Goal: Check status: Check status

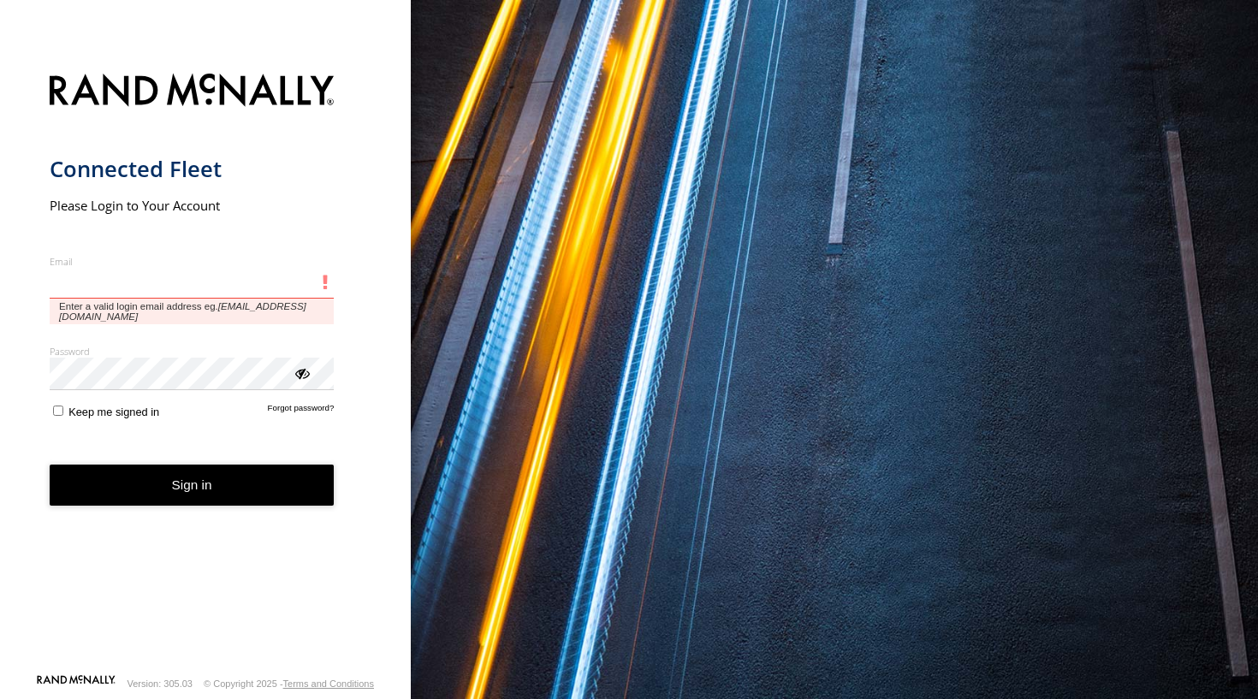
type input "**********"
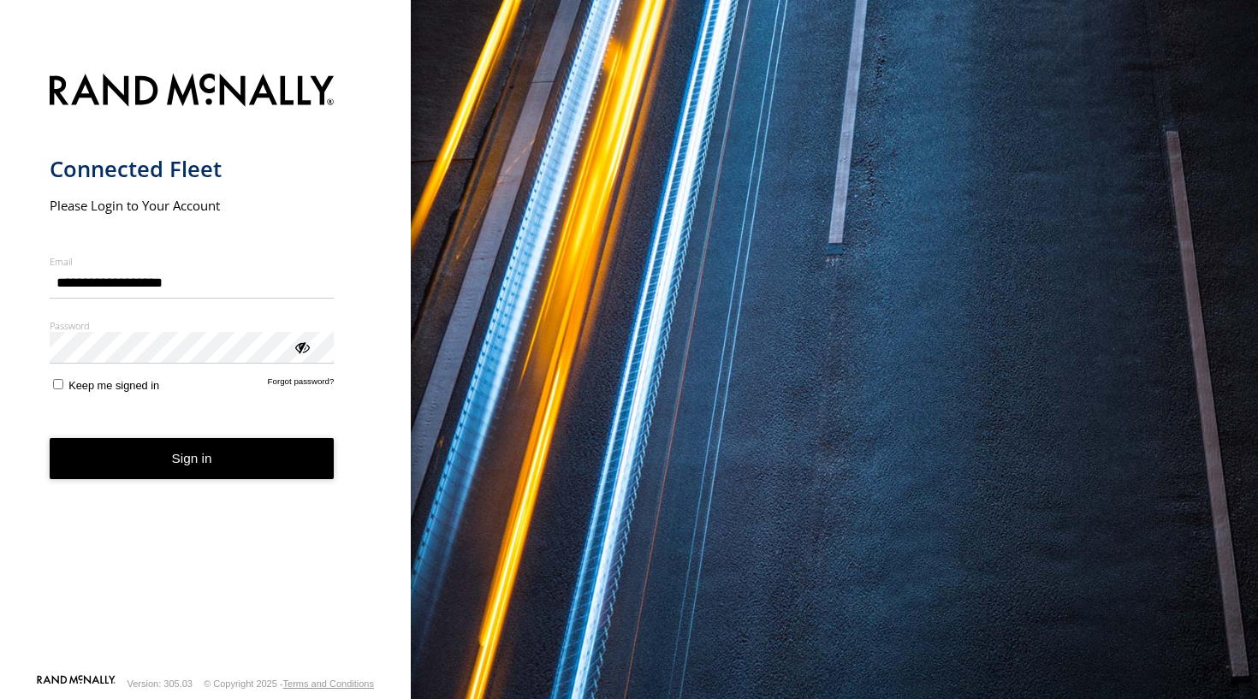
click at [174, 469] on button "Sign in" at bounding box center [192, 459] width 285 height 42
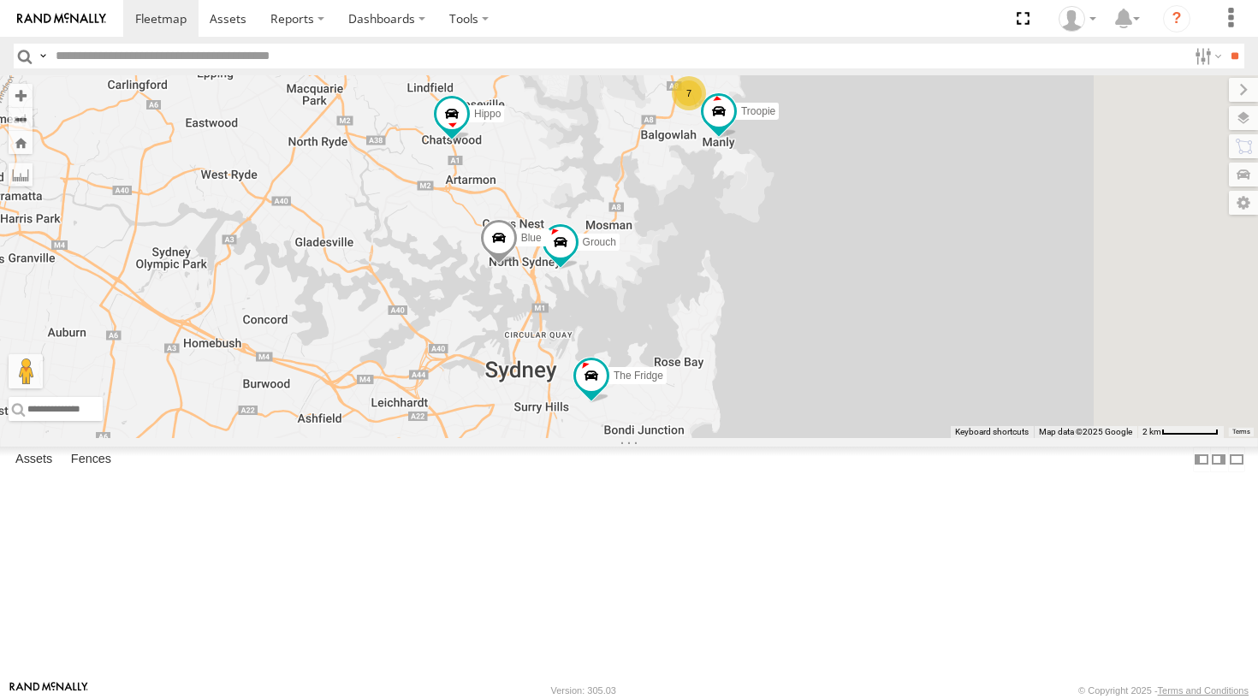
drag, startPoint x: 772, startPoint y: 465, endPoint x: 747, endPoint y: 231, distance: 235.0
click at [747, 231] on div "Grouch Hippo Blue The Fridge Moe 7 Troopie" at bounding box center [629, 256] width 1258 height 363
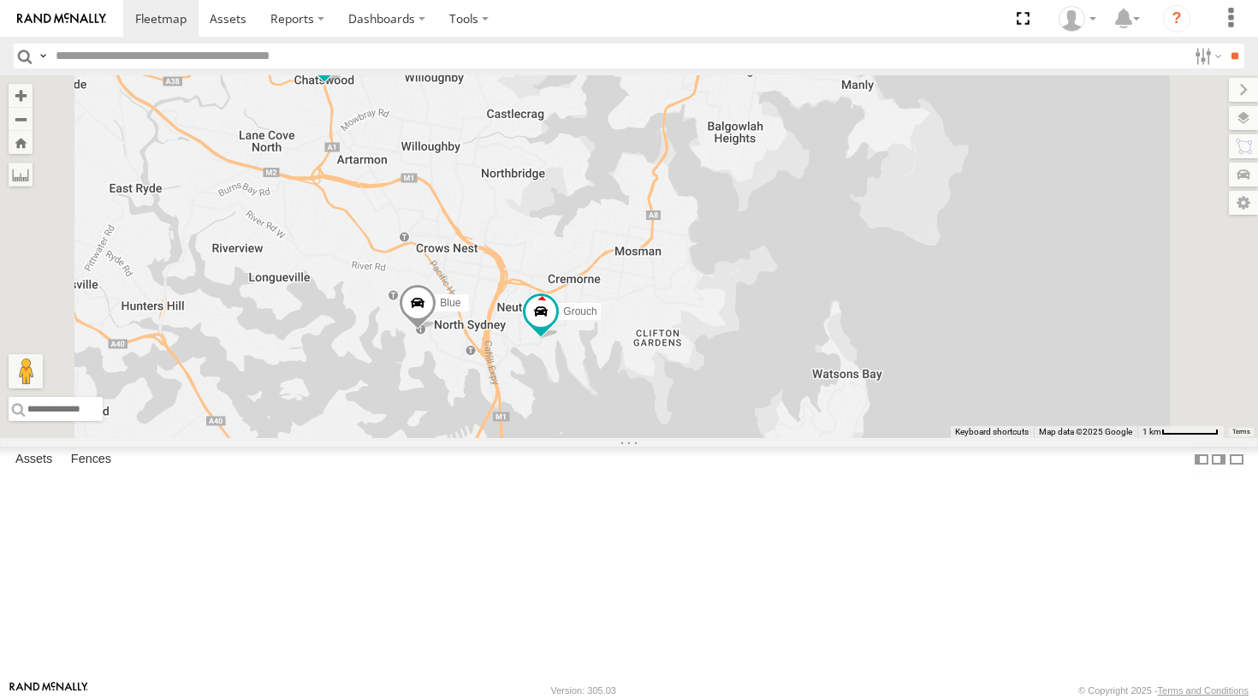
drag, startPoint x: 724, startPoint y: 304, endPoint x: 715, endPoint y: 289, distance: 17.3
click at [715, 288] on div "Grouch Hippo Blue The Fridge Moe Troopie 7" at bounding box center [629, 256] width 1258 height 363
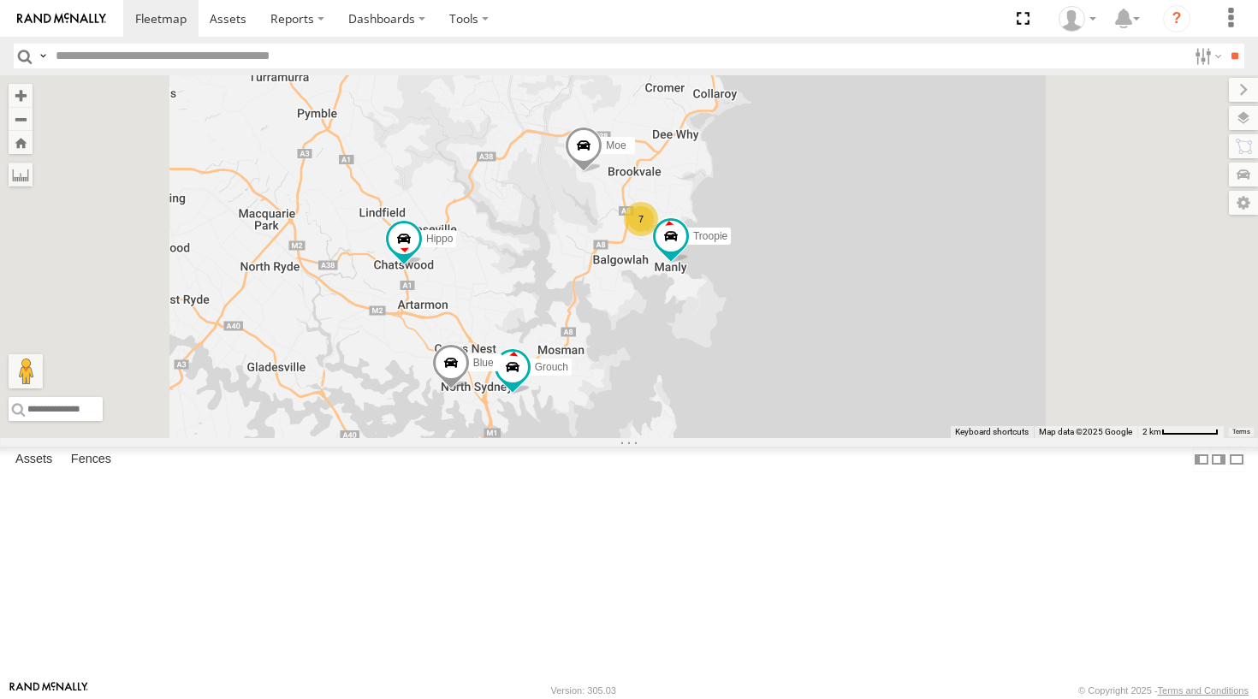
drag, startPoint x: 779, startPoint y: 288, endPoint x: 741, endPoint y: 415, distance: 133.0
click at [741, 415] on div "Grouch Hippo Blue The Fridge Moe Troopie 7" at bounding box center [629, 256] width 1258 height 363
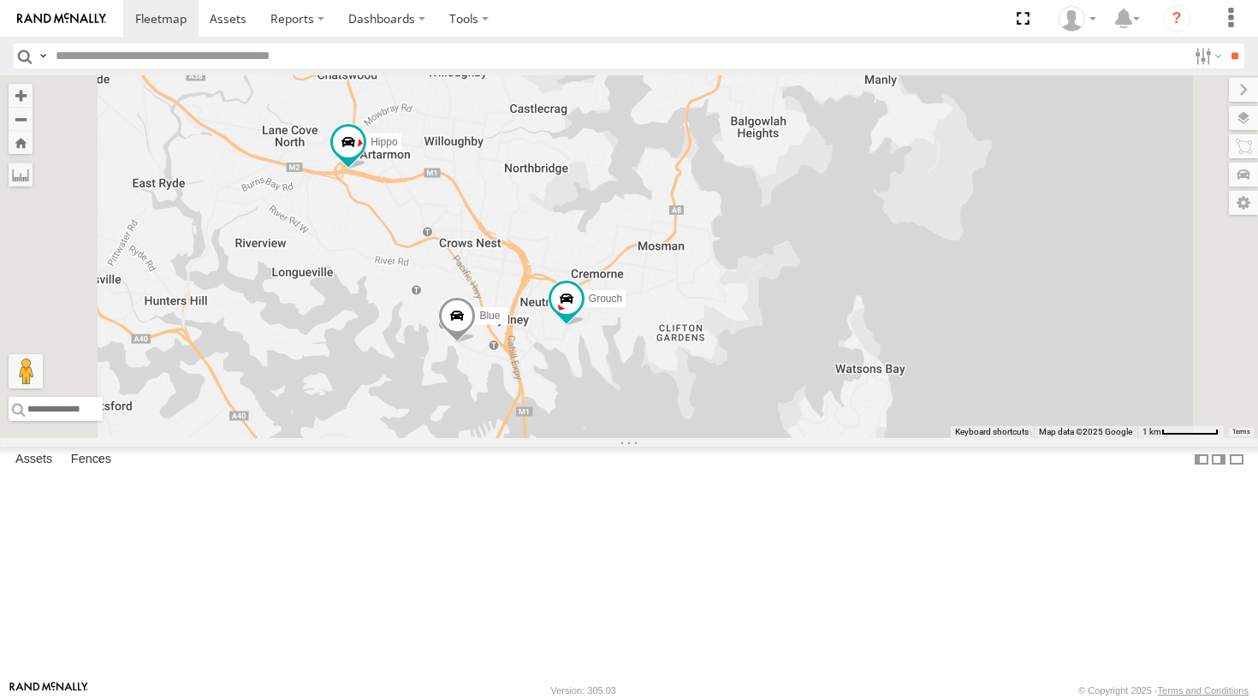
drag, startPoint x: 675, startPoint y: 465, endPoint x: 669, endPoint y: 286, distance: 179.0
click at [669, 286] on div "Grouch Hippo Blue The Fridge Moe Troopie 7" at bounding box center [629, 256] width 1258 height 363
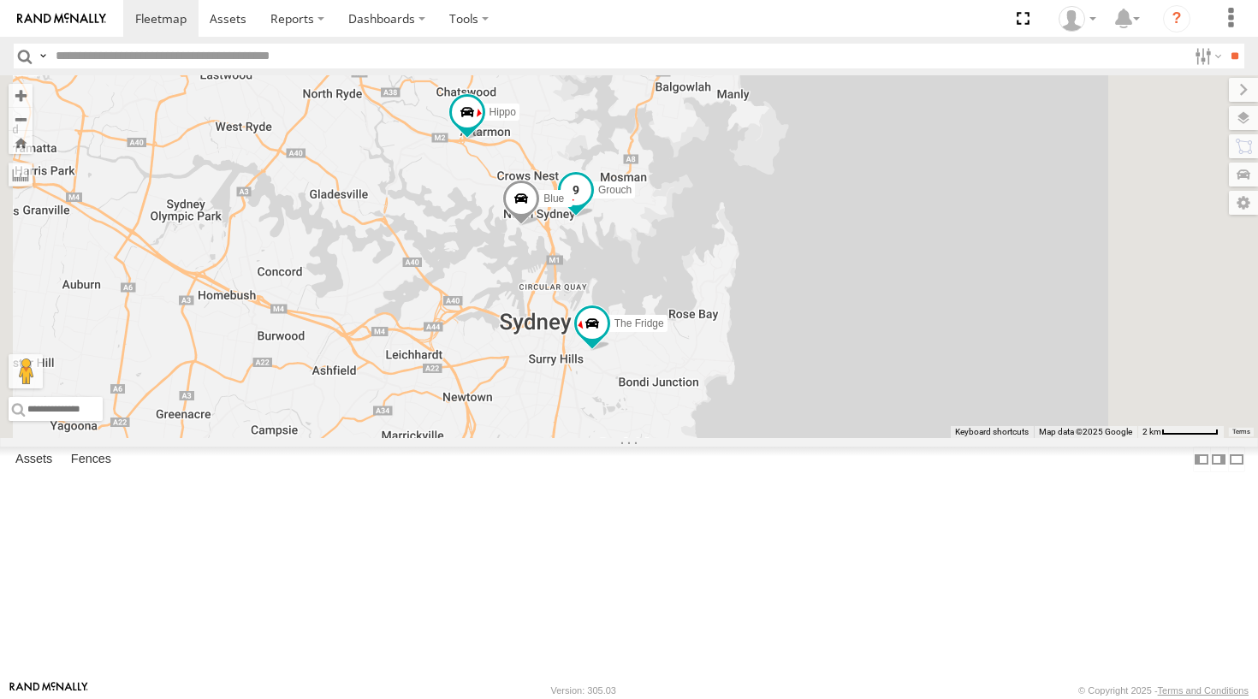
drag, startPoint x: 795, startPoint y: 329, endPoint x: 784, endPoint y: 375, distance: 47.5
click at [591, 205] on span at bounding box center [576, 190] width 31 height 31
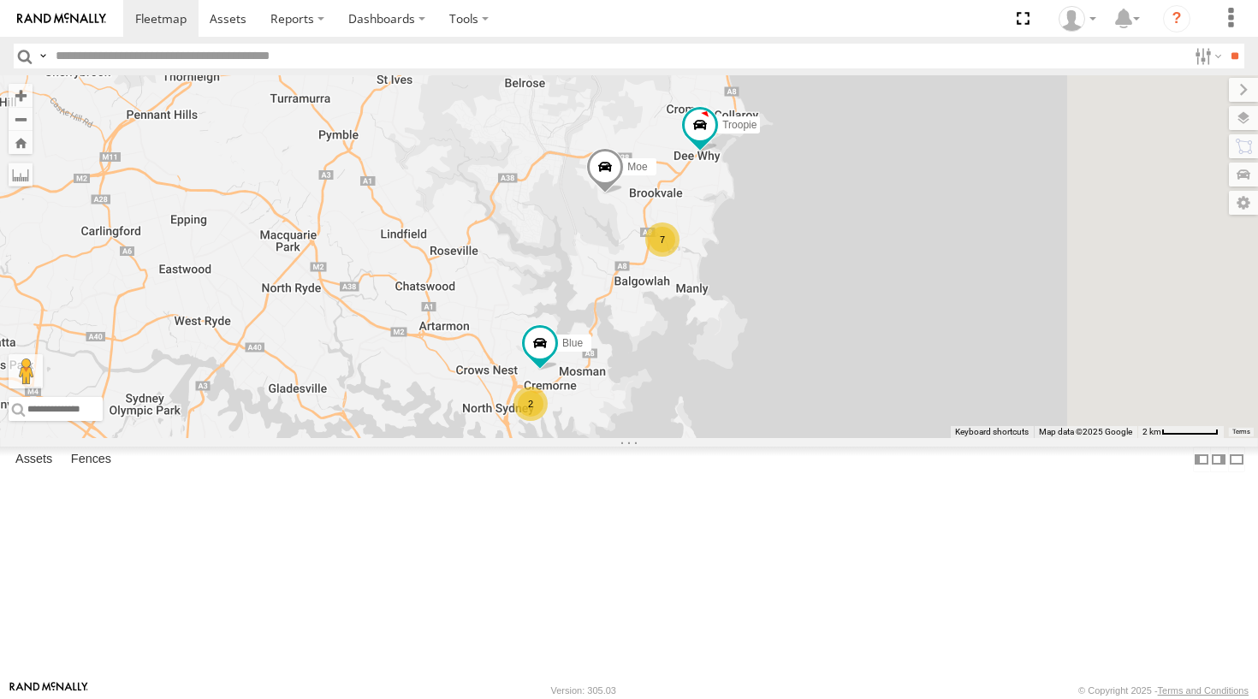
drag, startPoint x: 776, startPoint y: 492, endPoint x: 727, endPoint y: 364, distance: 137.6
click at [727, 364] on div "Blue Ferrari Troopie The Fridge The Barra Moe 2 7" at bounding box center [629, 256] width 1258 height 363
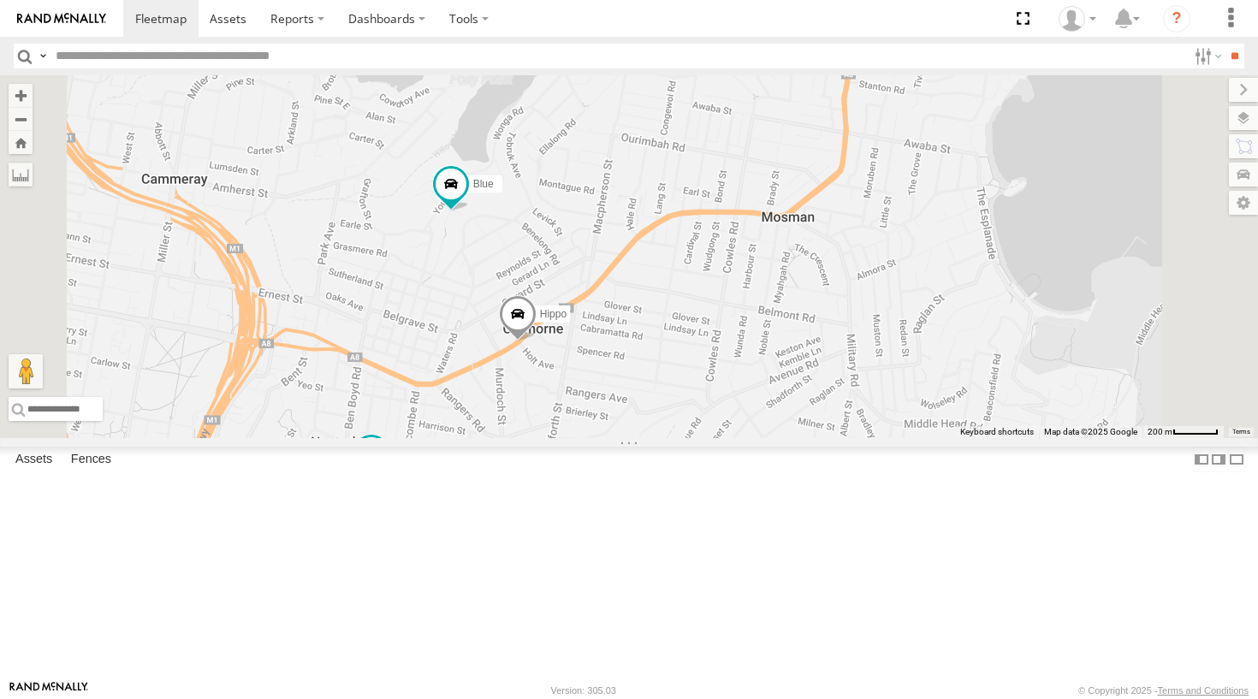
drag, startPoint x: 710, startPoint y: 449, endPoint x: 682, endPoint y: 390, distance: 65.5
click at [682, 390] on div "Blue Ferrari Troopie The Fridge The Barra Moe Grouch Hippo" at bounding box center [629, 256] width 1258 height 363
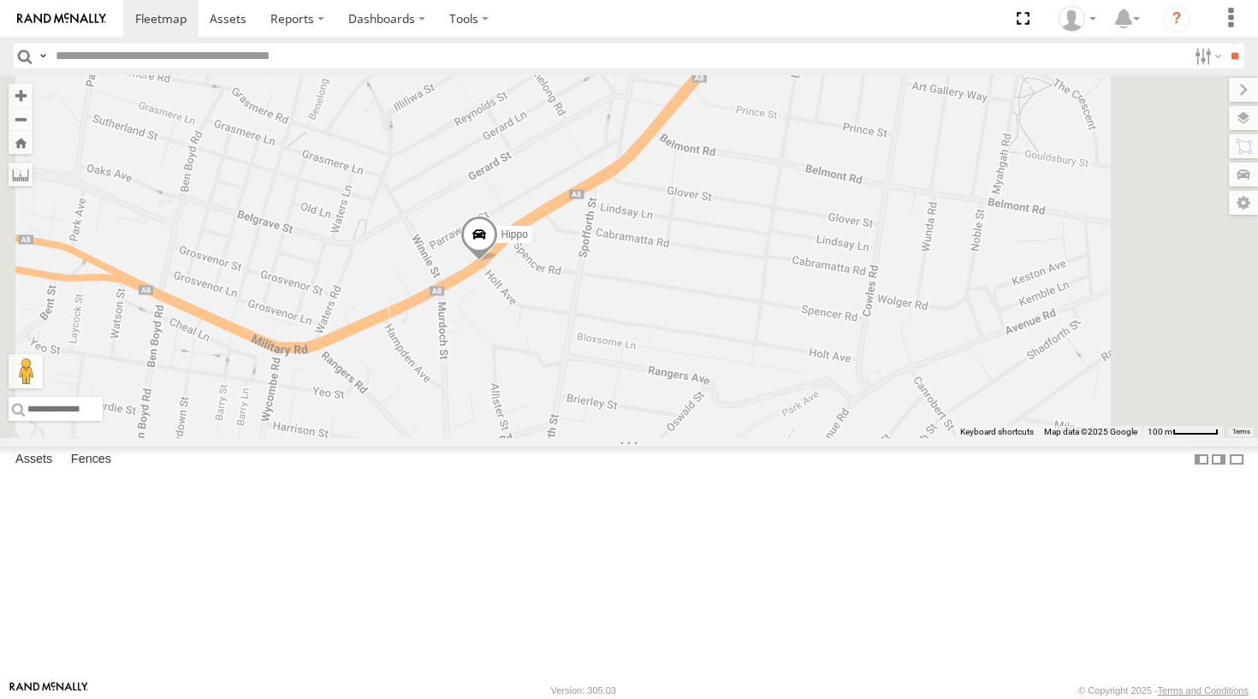
drag, startPoint x: 853, startPoint y: 442, endPoint x: 786, endPoint y: 323, distance: 136.8
click at [786, 323] on div "Blue Ferrari Troopie The Fridge The Barra Moe Grouch Hippo" at bounding box center [629, 256] width 1258 height 363
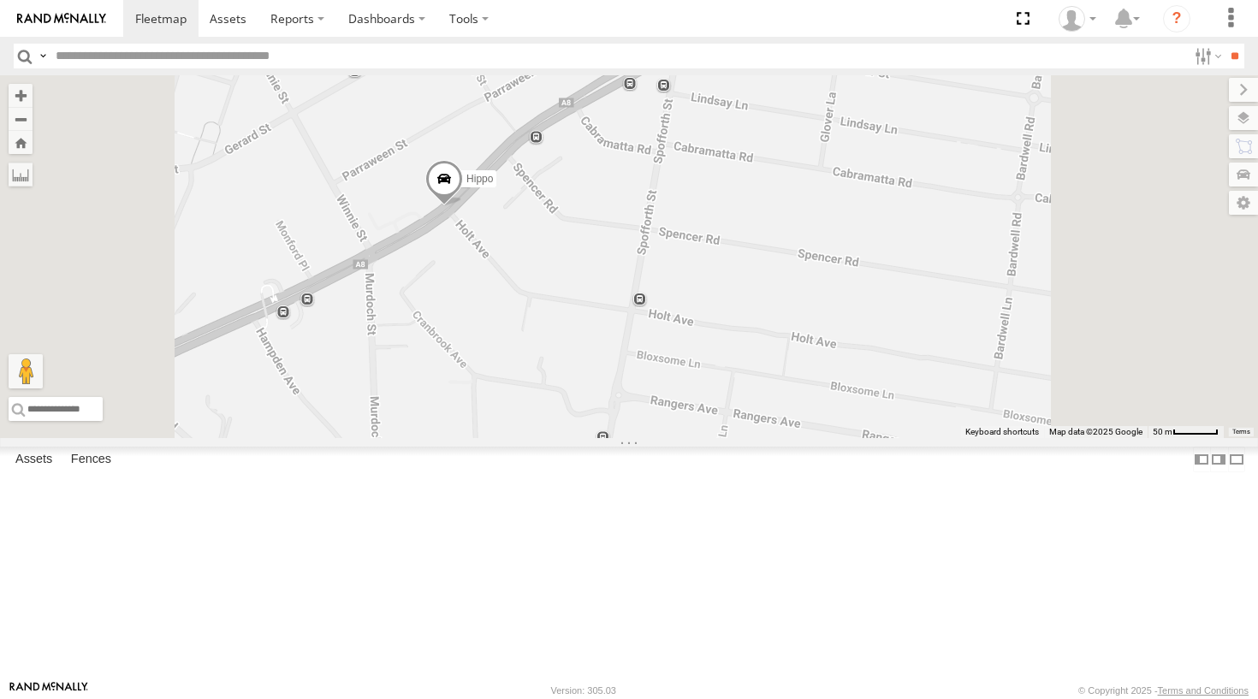
drag, startPoint x: 681, startPoint y: 341, endPoint x: 687, endPoint y: 242, distance: 98.6
click at [687, 242] on div "Blue Ferrari Troopie The Fridge The Barra Moe Grouch Hippo" at bounding box center [629, 256] width 1258 height 363
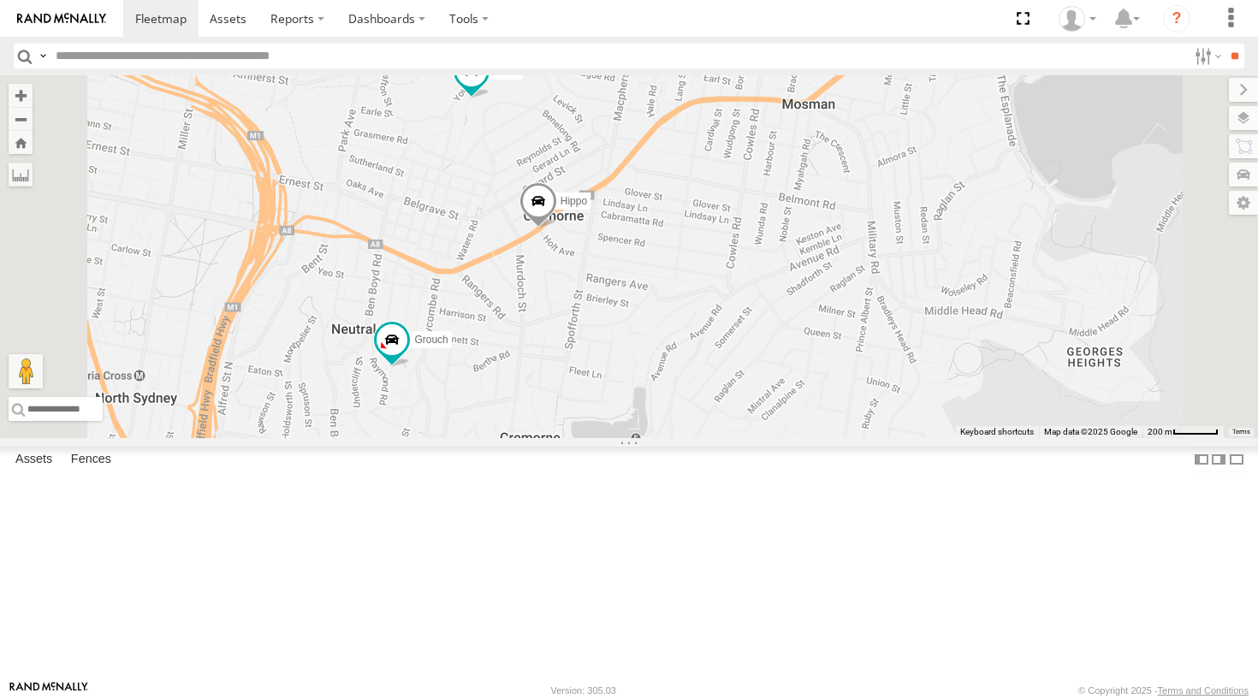
drag, startPoint x: 643, startPoint y: 356, endPoint x: 707, endPoint y: 360, distance: 64.3
click at [707, 360] on div "Blue Ferrari Troopie The Fridge The Barra Moe Grouch Hippo" at bounding box center [629, 256] width 1258 height 363
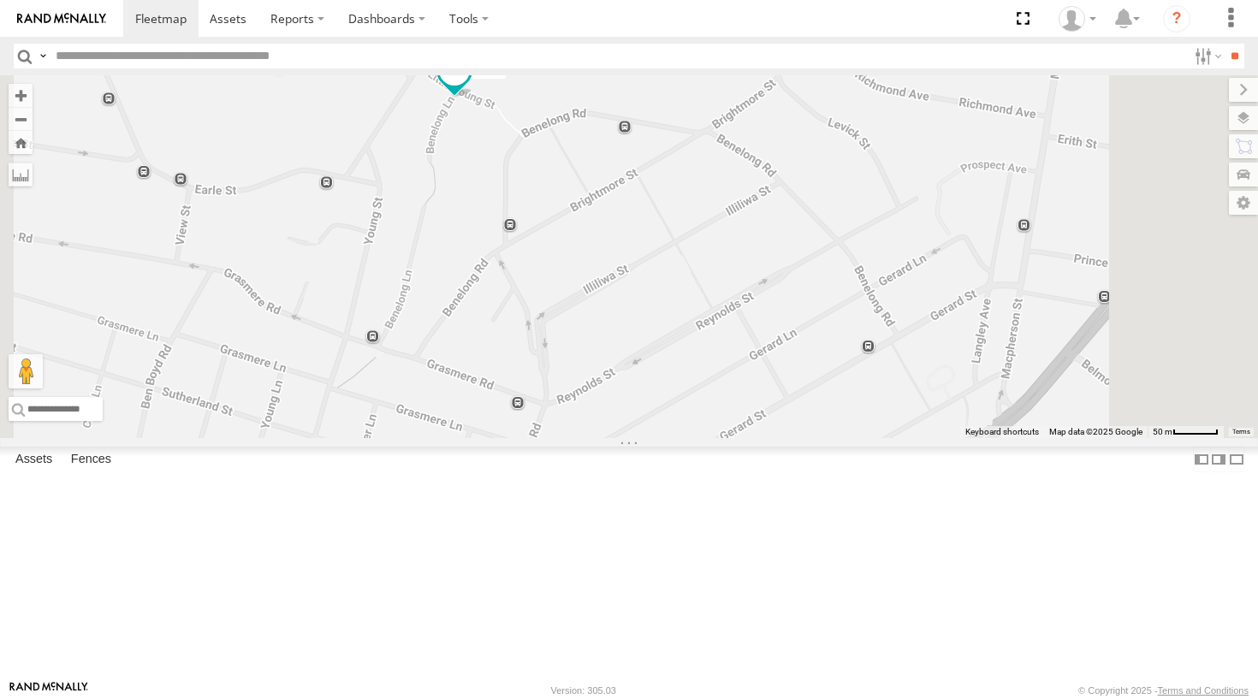
drag, startPoint x: 692, startPoint y: 212, endPoint x: 691, endPoint y: 229, distance: 17.1
click at [691, 229] on div "Blue Ferrari Troopie The Fridge The Barra Moe Grouch Hippo" at bounding box center [629, 256] width 1258 height 363
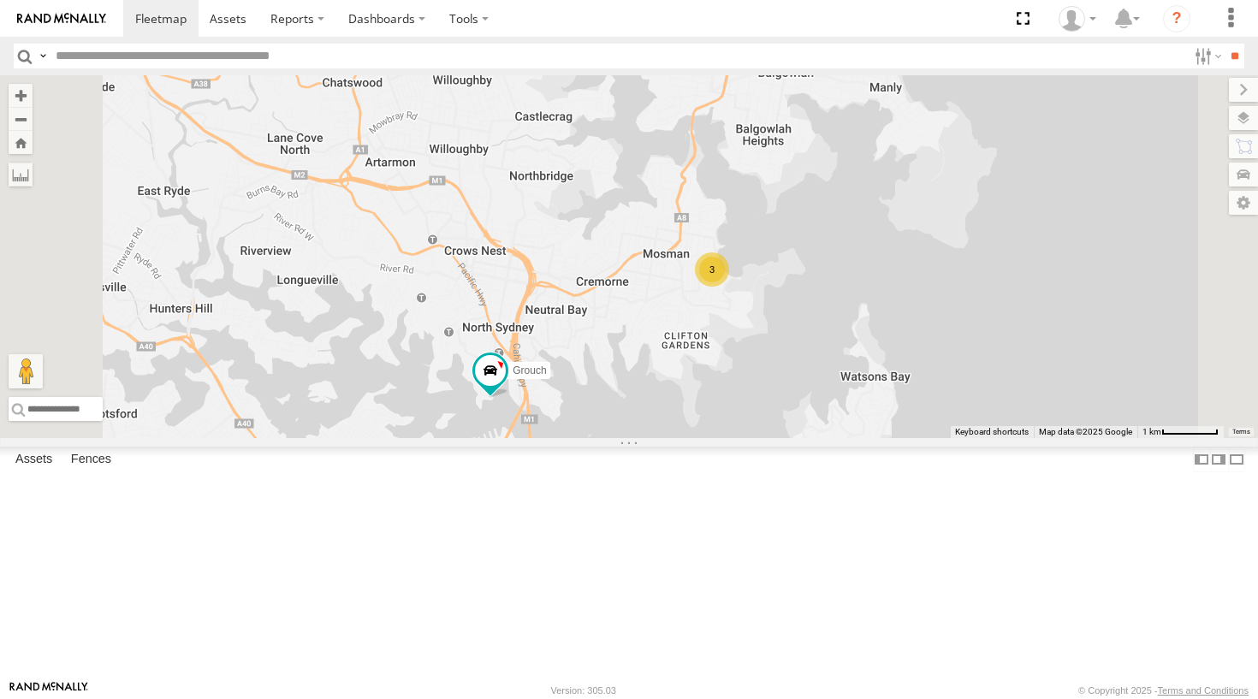
drag, startPoint x: 836, startPoint y: 511, endPoint x: 770, endPoint y: 345, distance: 178.6
click at [770, 345] on div "Grouch The Barra 3 7 Moe" at bounding box center [629, 256] width 1258 height 363
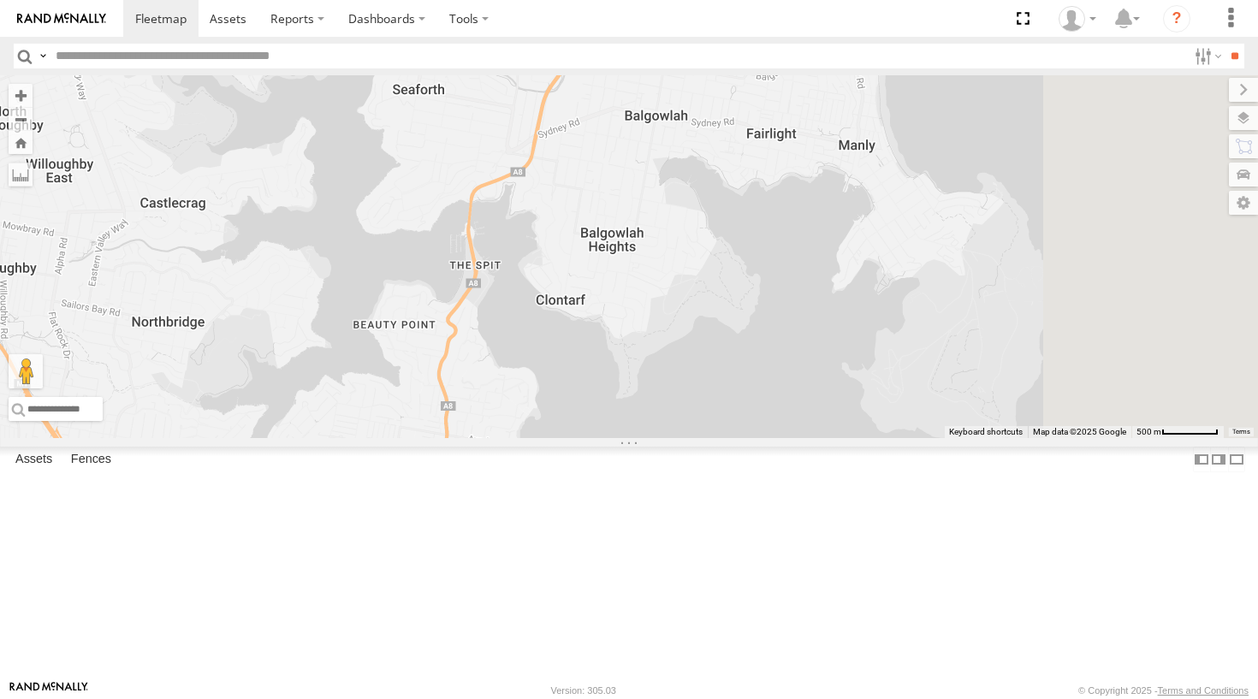
drag, startPoint x: 816, startPoint y: 352, endPoint x: 645, endPoint y: 628, distance: 325.1
click at [464, 498] on span at bounding box center [445, 475] width 38 height 46
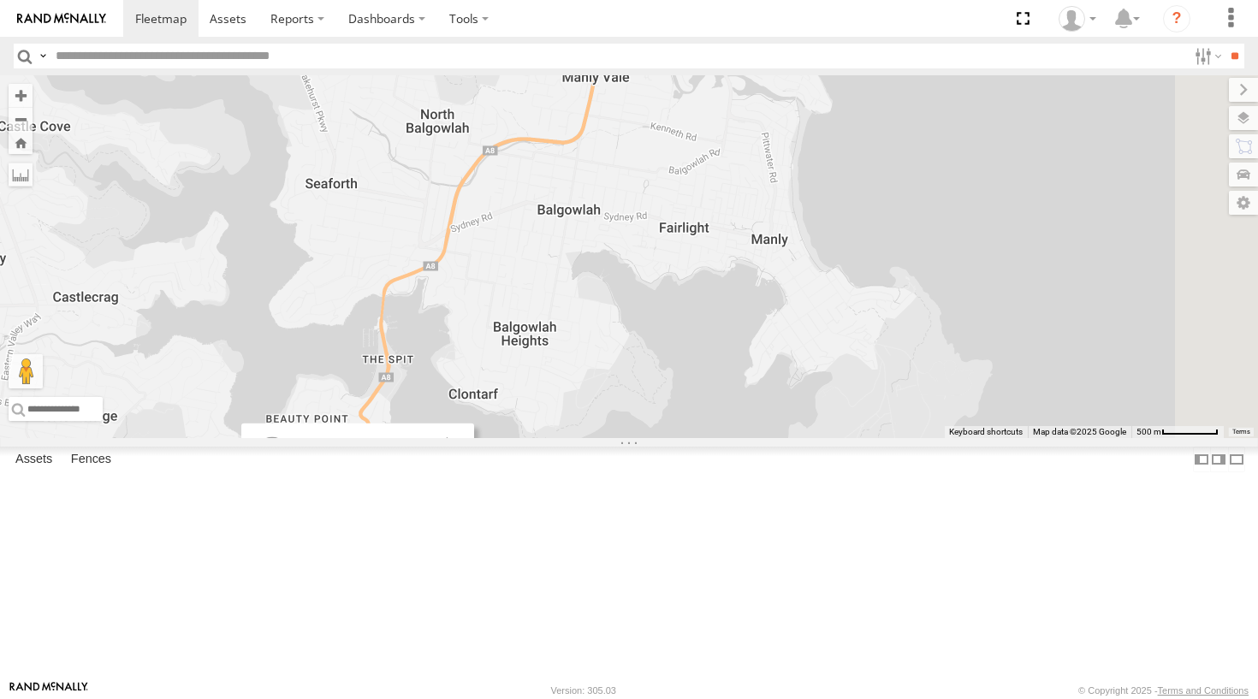
drag, startPoint x: 772, startPoint y: 313, endPoint x: 683, endPoint y: 476, distance: 185.4
click at [683, 438] on div "Grouch Hippo Blue The Fridge Blue -33.82628 , 151.2437 0 15:48:21 [DATE] 8" at bounding box center [629, 256] width 1258 height 363
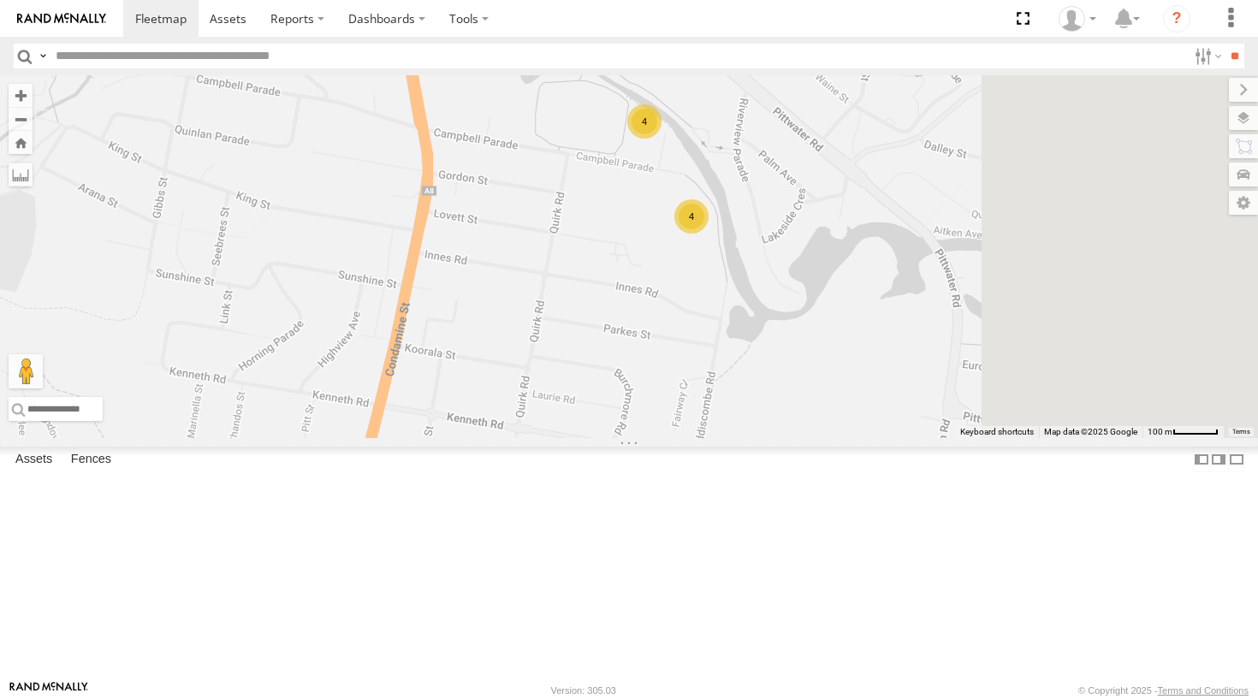
drag, startPoint x: 867, startPoint y: 250, endPoint x: 735, endPoint y: 395, distance: 195.7
click at [735, 395] on div "Grouch Hippo Blue The Fridge Blue All Assets Military [PERSON_NAME] -33.82628 ,…" at bounding box center [629, 256] width 1258 height 363
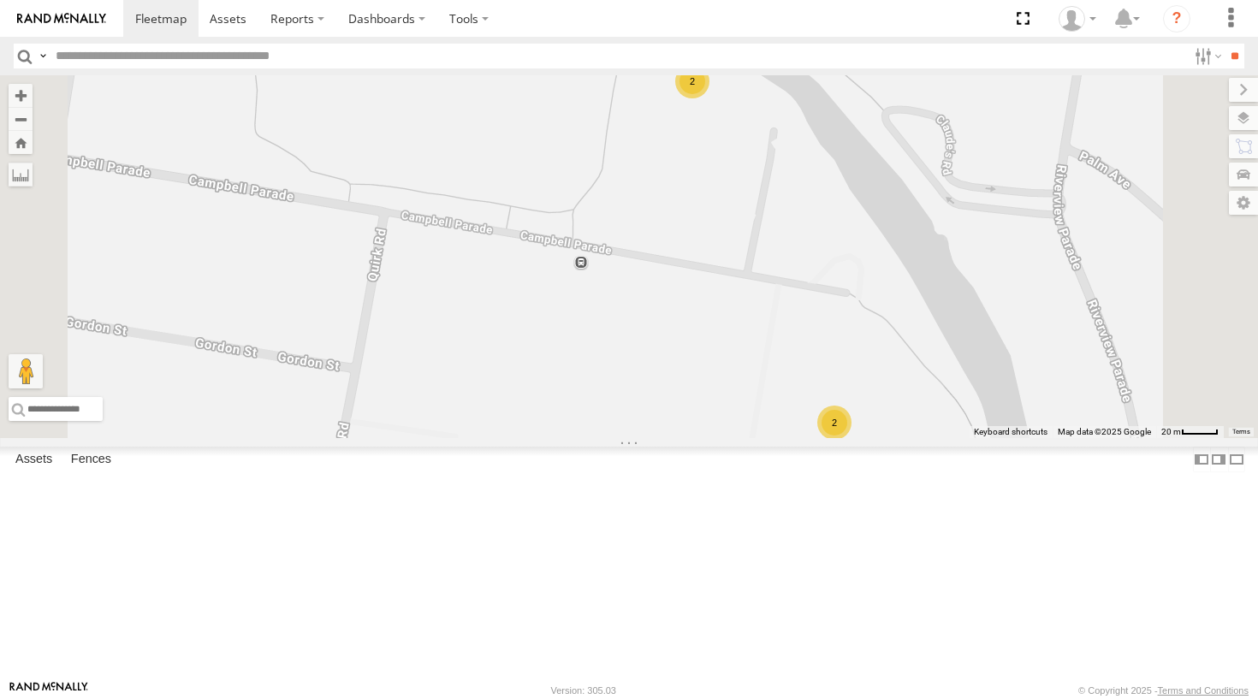
drag, startPoint x: 1007, startPoint y: 146, endPoint x: 953, endPoint y: 232, distance: 101.1
click at [953, 232] on div "Grouch Hippo Blue The Fridge Blue All Assets Military [PERSON_NAME] -33.82628 ,…" at bounding box center [629, 256] width 1258 height 363
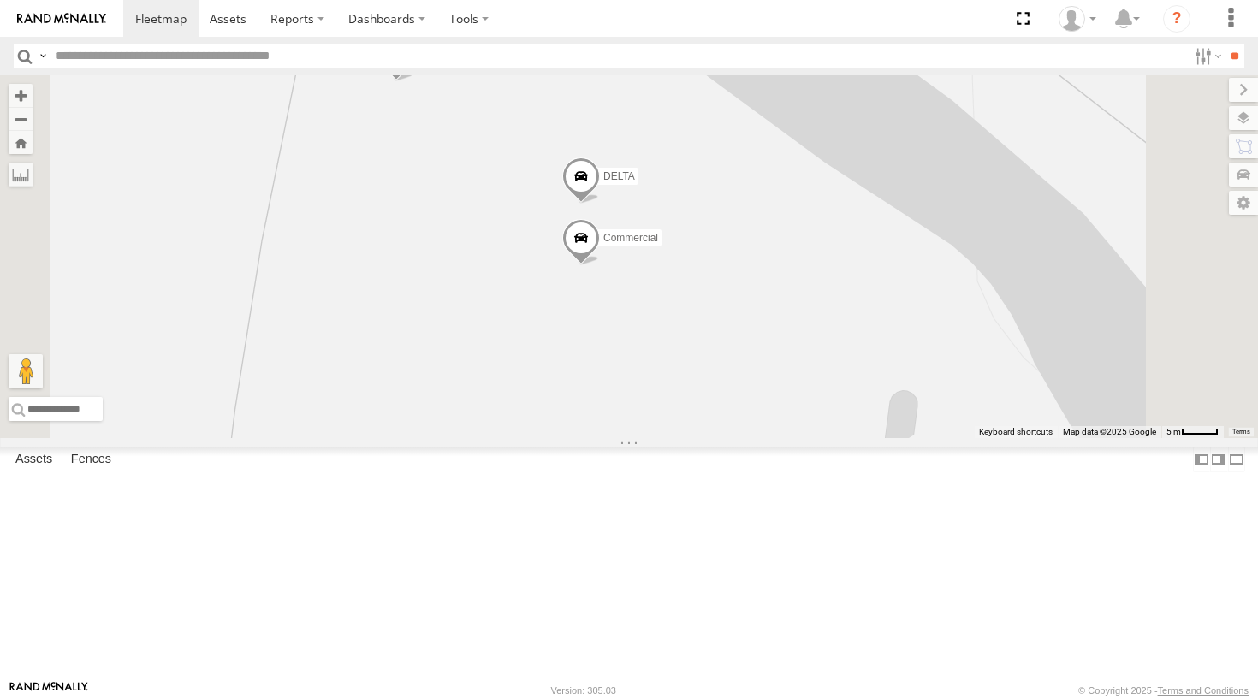
drag, startPoint x: 806, startPoint y: 174, endPoint x: 786, endPoint y: 291, distance: 118.9
click at [786, 291] on div "Grouch Hippo Blue The Fridge Blue All Assets Military [PERSON_NAME] -33.82628 ,…" at bounding box center [629, 256] width 1258 height 363
